Goal: Navigation & Orientation: Find specific page/section

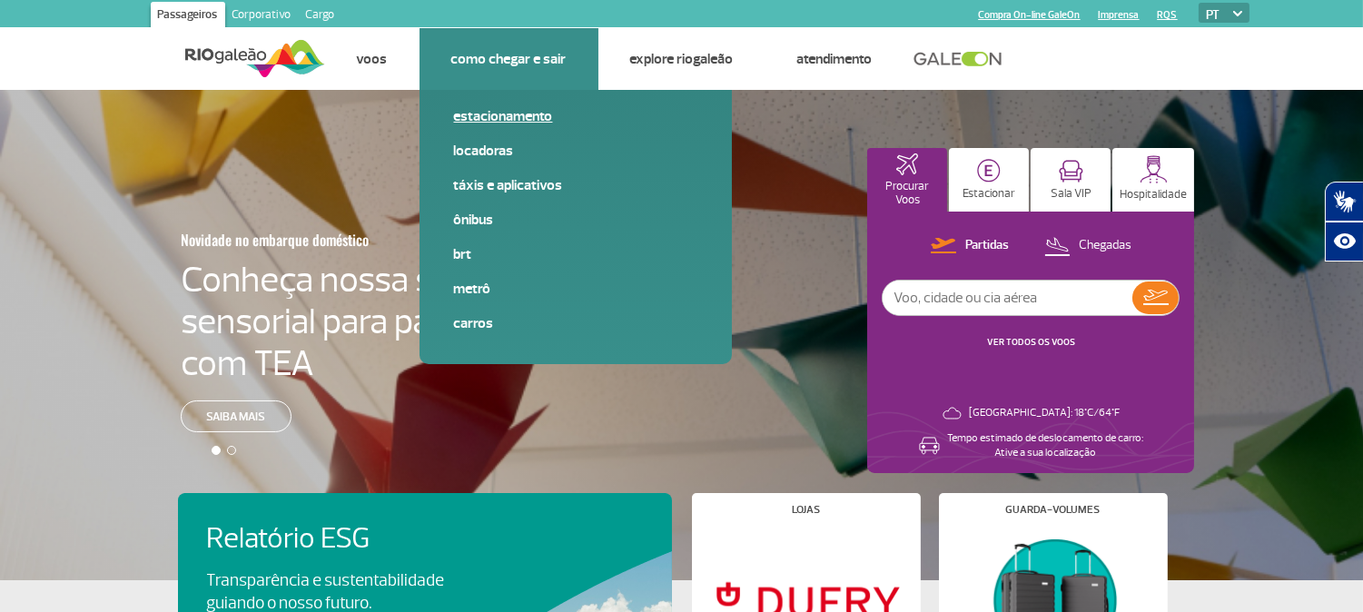
click at [465, 114] on link "Estacionamento" at bounding box center [575, 116] width 243 height 20
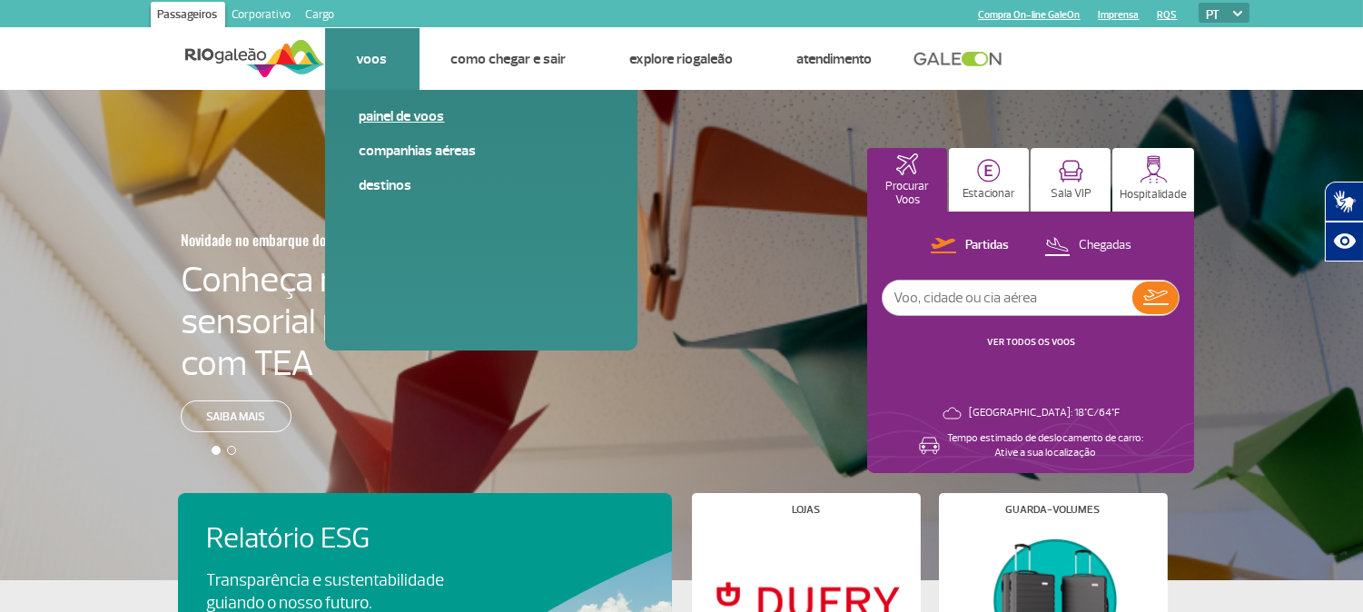
click at [367, 115] on link "Painel de voos" at bounding box center [481, 116] width 243 height 20
